Goal: Find contact information: Find contact information

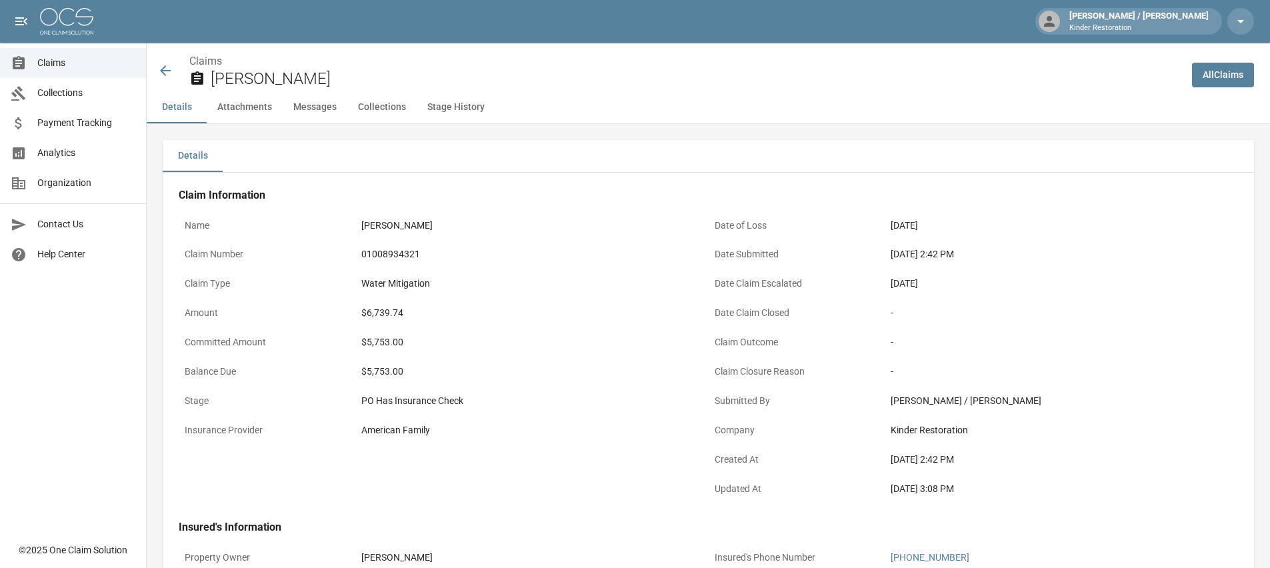
click at [163, 73] on icon at bounding box center [165, 70] width 11 height 11
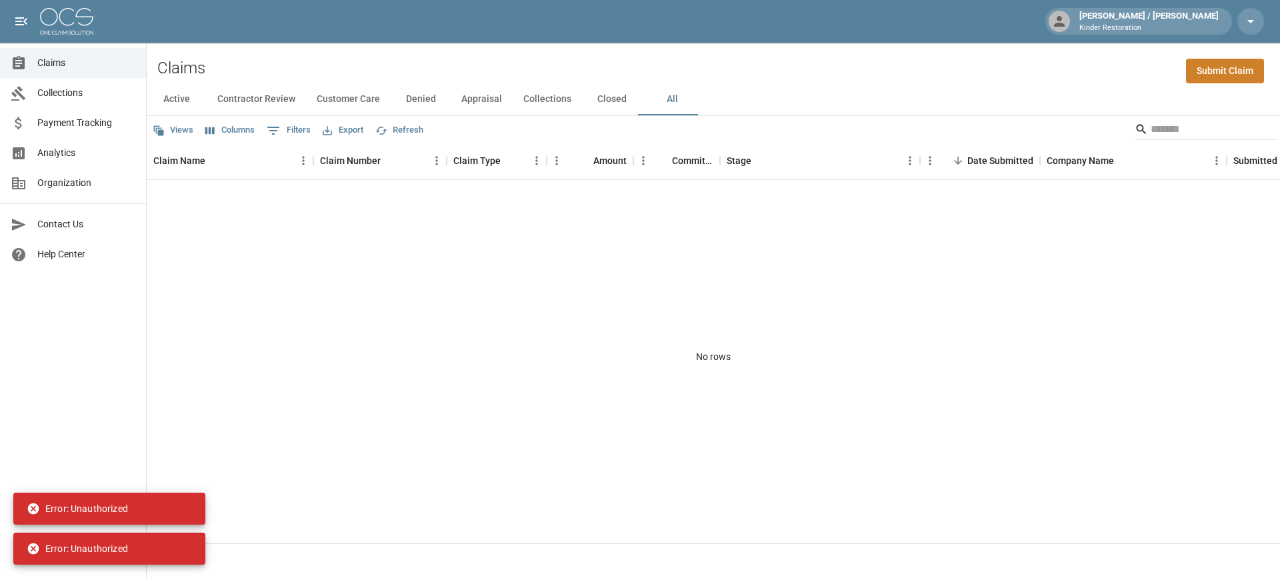
click at [669, 99] on button "All" at bounding box center [672, 99] width 60 height 32
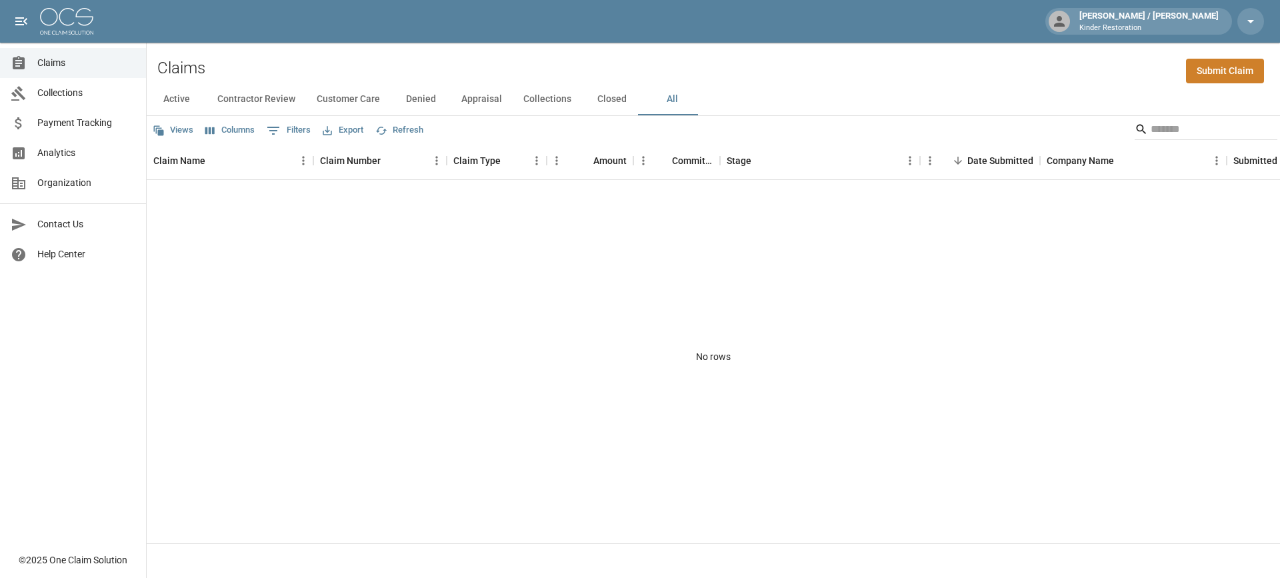
click at [1265, 25] on div "[PERSON_NAME] / [PERSON_NAME] Restoration" at bounding box center [640, 21] width 1280 height 43
click at [1253, 25] on icon "button" at bounding box center [1251, 21] width 16 height 16
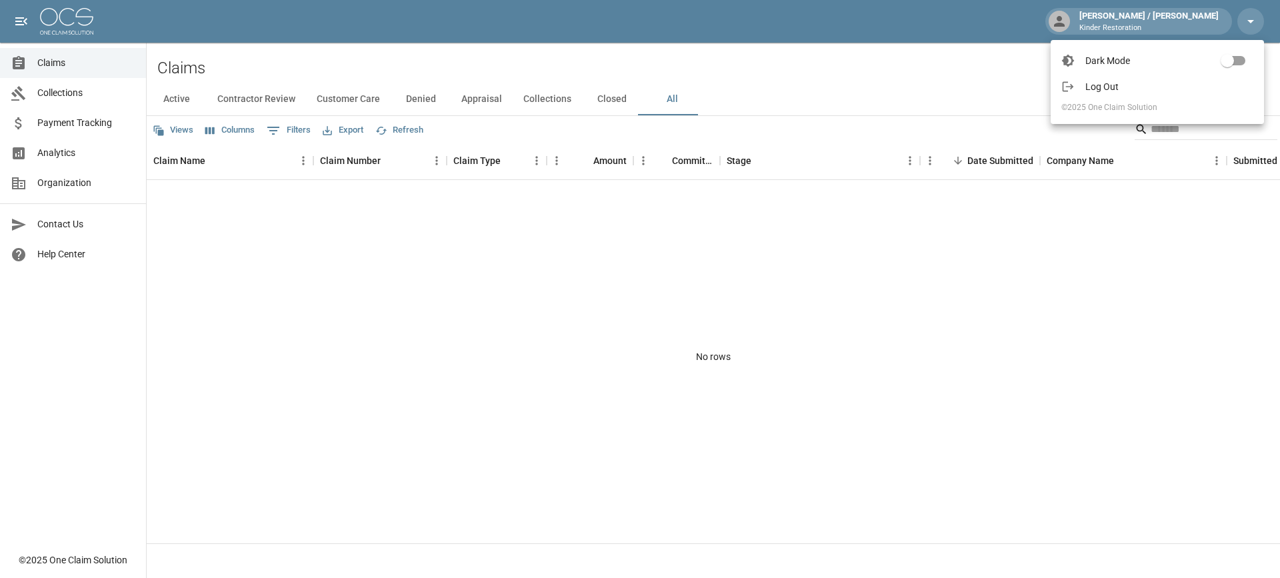
click at [1133, 91] on span "Log Out" at bounding box center [1169, 86] width 168 height 13
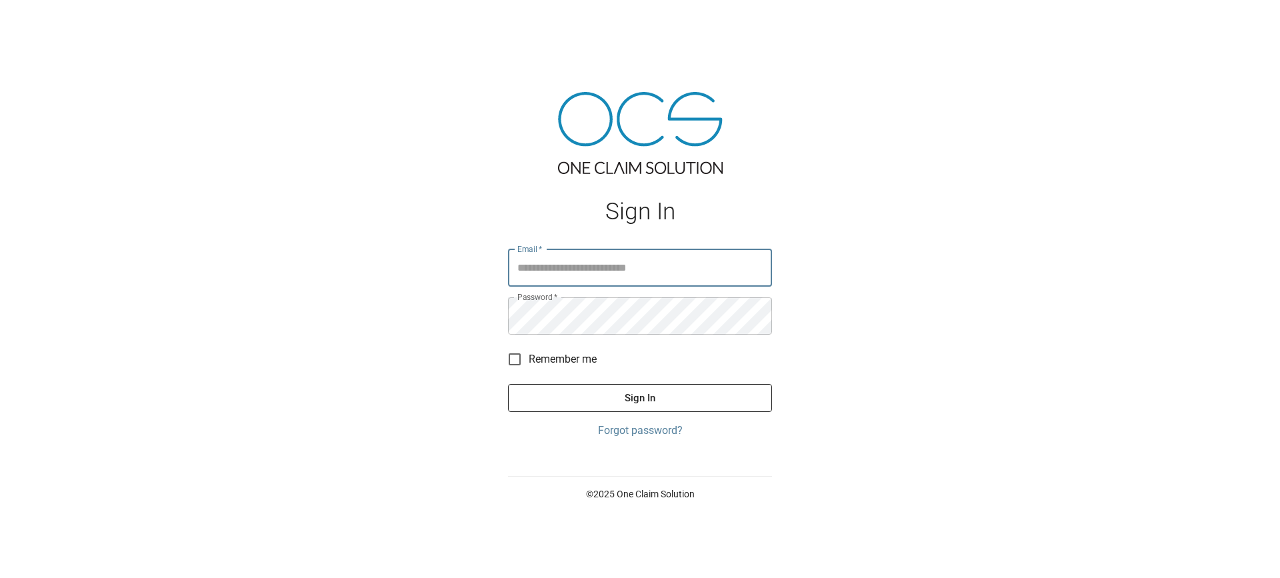
click at [643, 260] on input "Email   *" at bounding box center [640, 267] width 264 height 37
type input "**********"
click at [508, 384] on button "Sign In" at bounding box center [640, 398] width 264 height 28
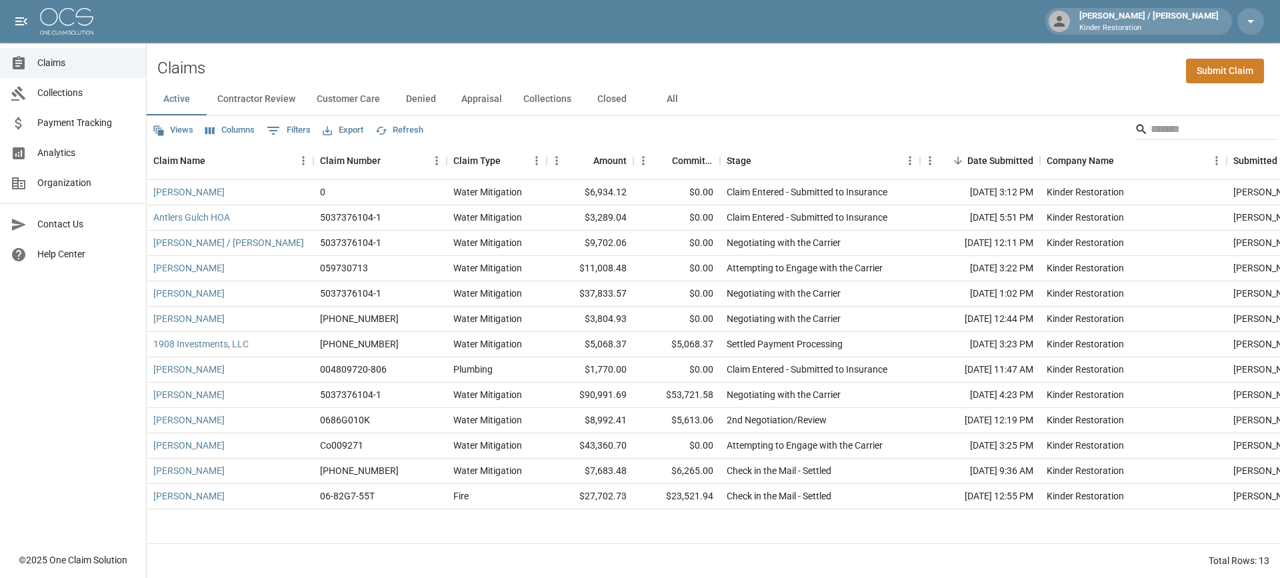
click at [672, 97] on button "All" at bounding box center [672, 99] width 60 height 32
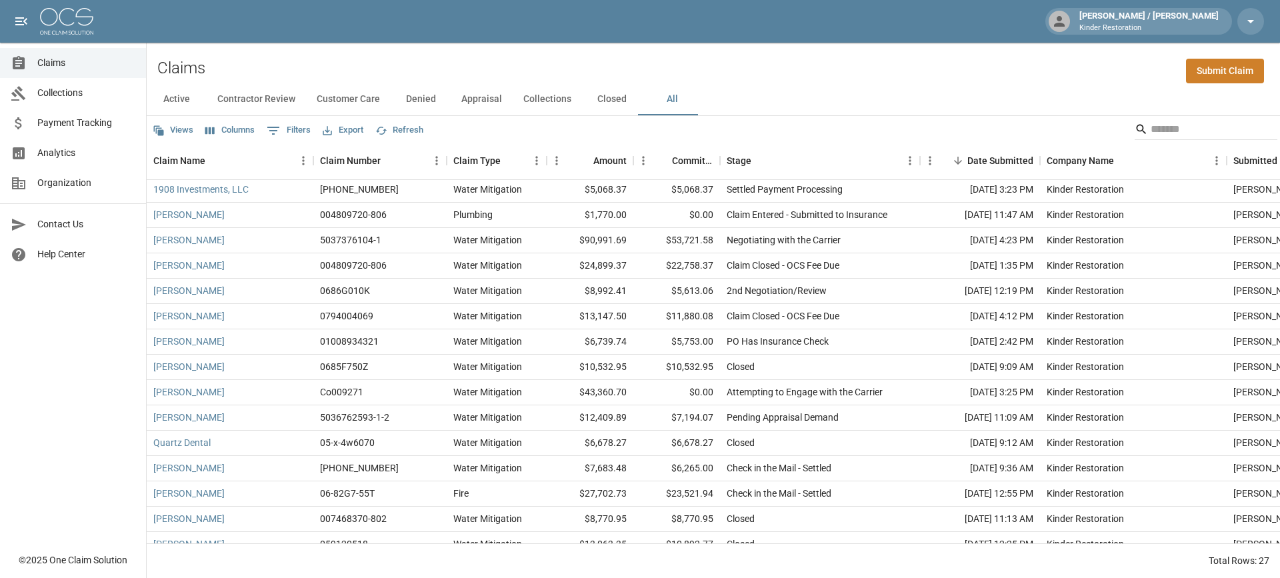
scroll to position [131, 0]
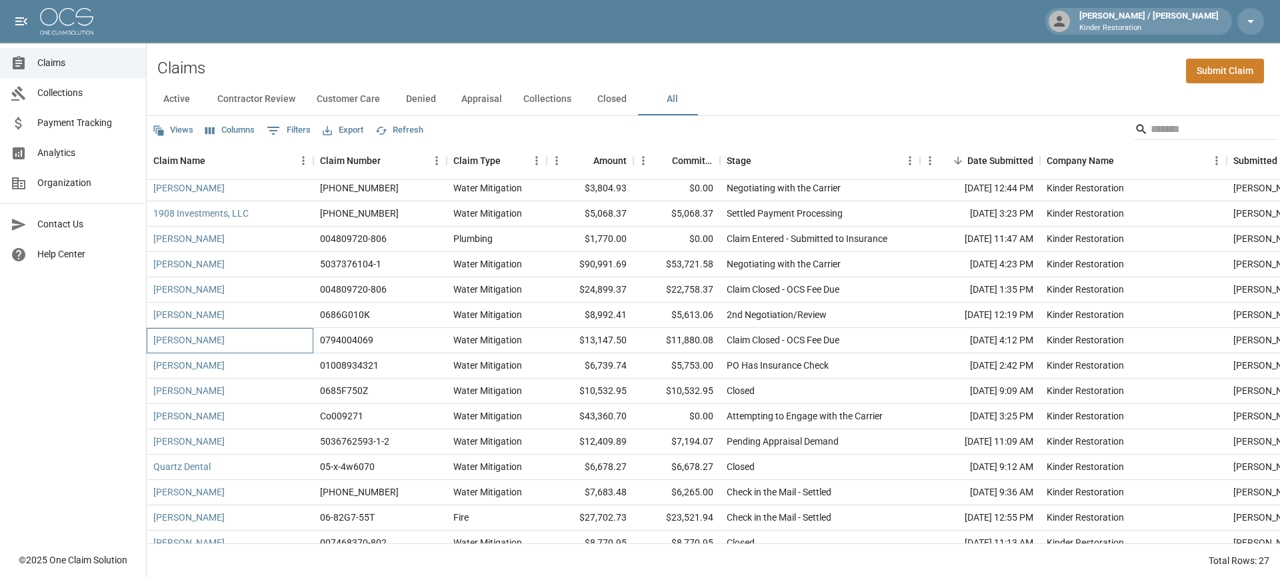
click at [261, 336] on div "[PERSON_NAME]" at bounding box center [230, 340] width 167 height 25
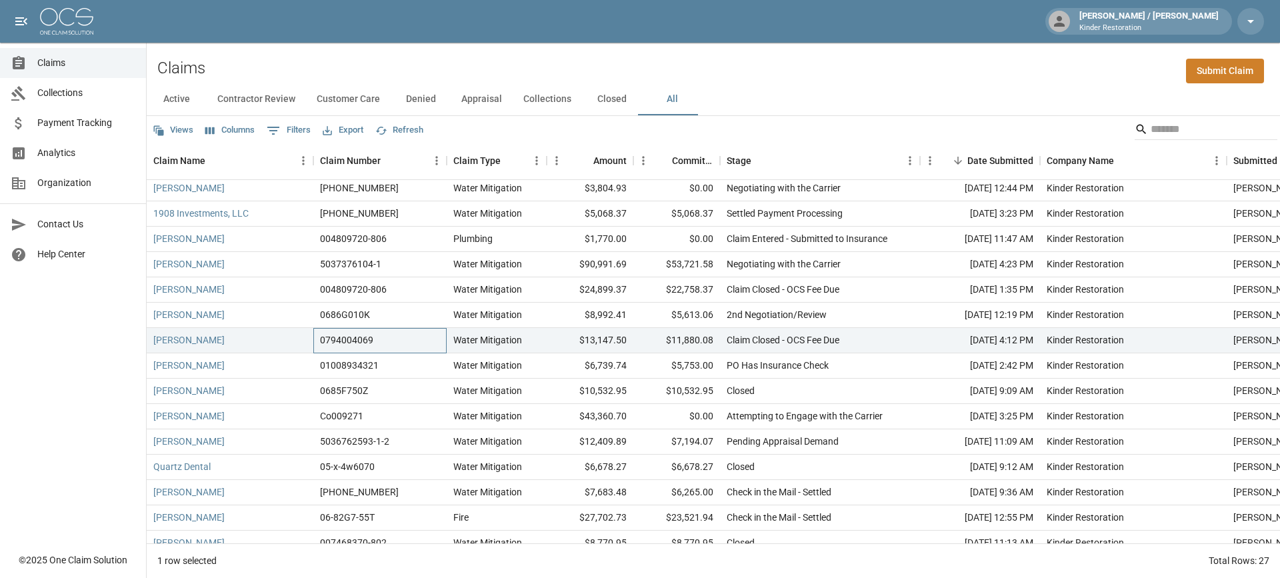
click at [404, 347] on div "0794004069" at bounding box center [379, 340] width 133 height 25
click at [121, 343] on div "Claims Collections Payment Tracking Analytics Organization Contact Us Help Cent…" at bounding box center [73, 272] width 146 height 545
drag, startPoint x: 315, startPoint y: 343, endPoint x: 373, endPoint y: 339, distance: 58.8
click at [373, 339] on div "0794004069" at bounding box center [379, 340] width 133 height 25
copy div "0794004069"
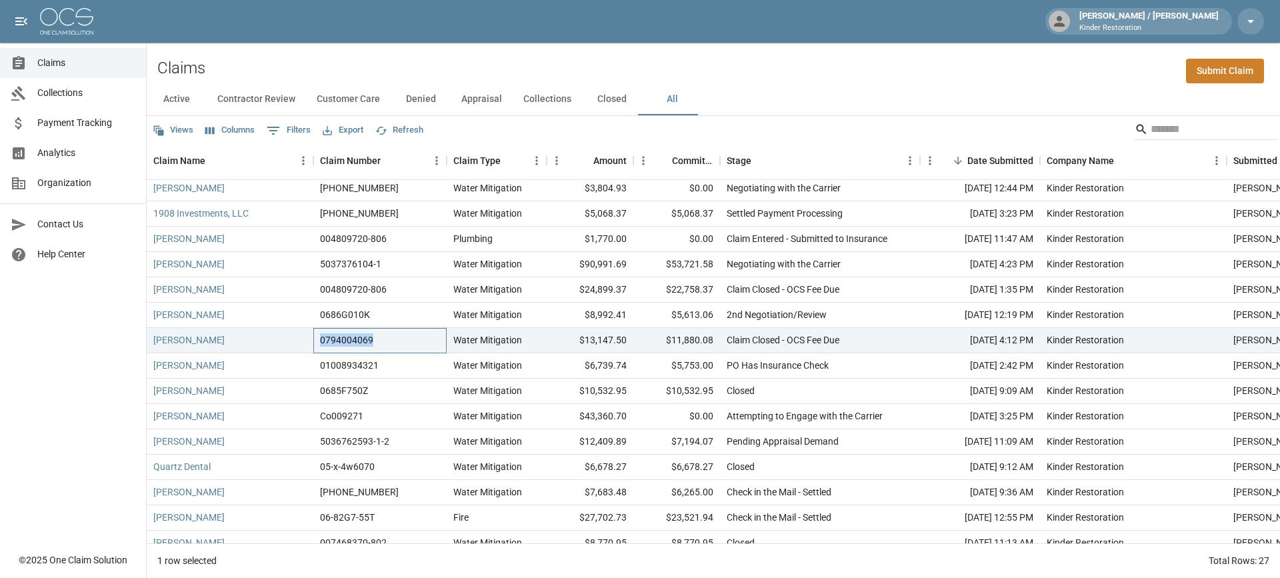
copy div "0794004069"
